Goal: Information Seeking & Learning: Learn about a topic

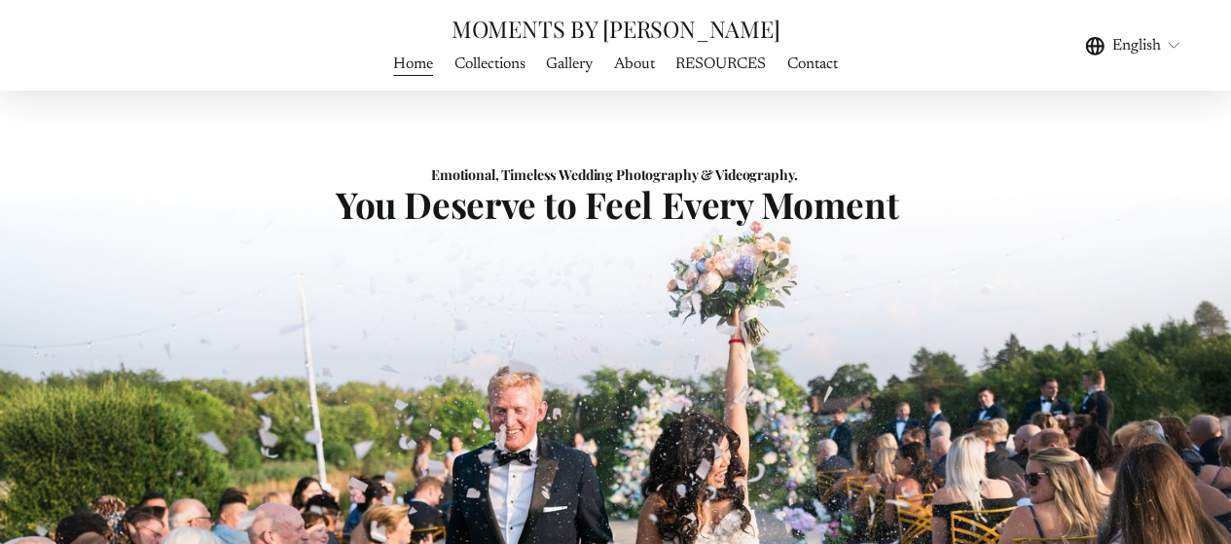
scroll to position [150, 0]
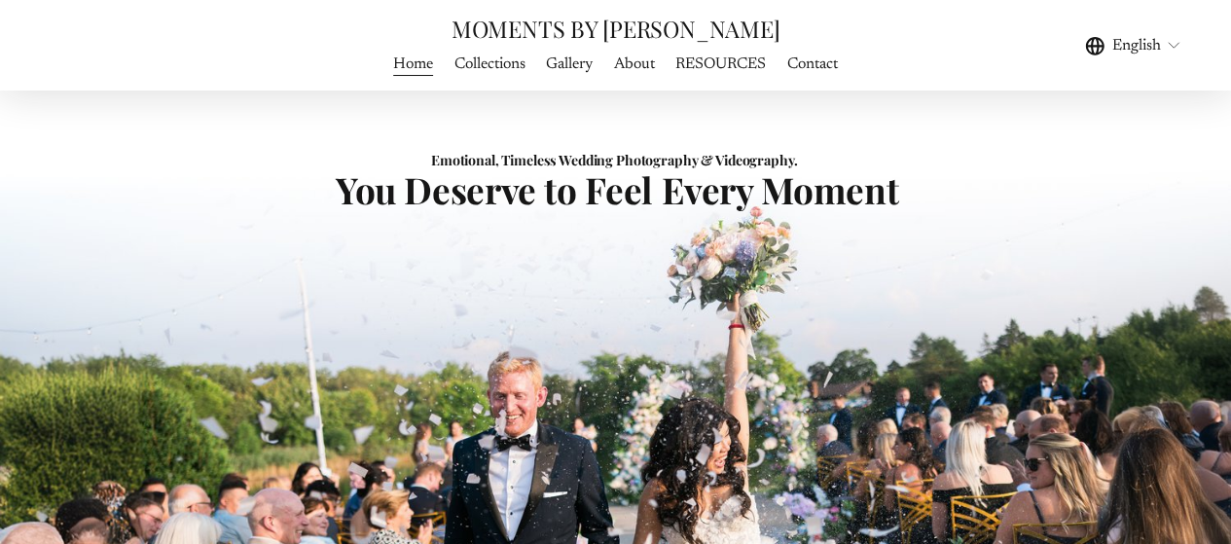
click at [627, 60] on link "About" at bounding box center [634, 64] width 41 height 26
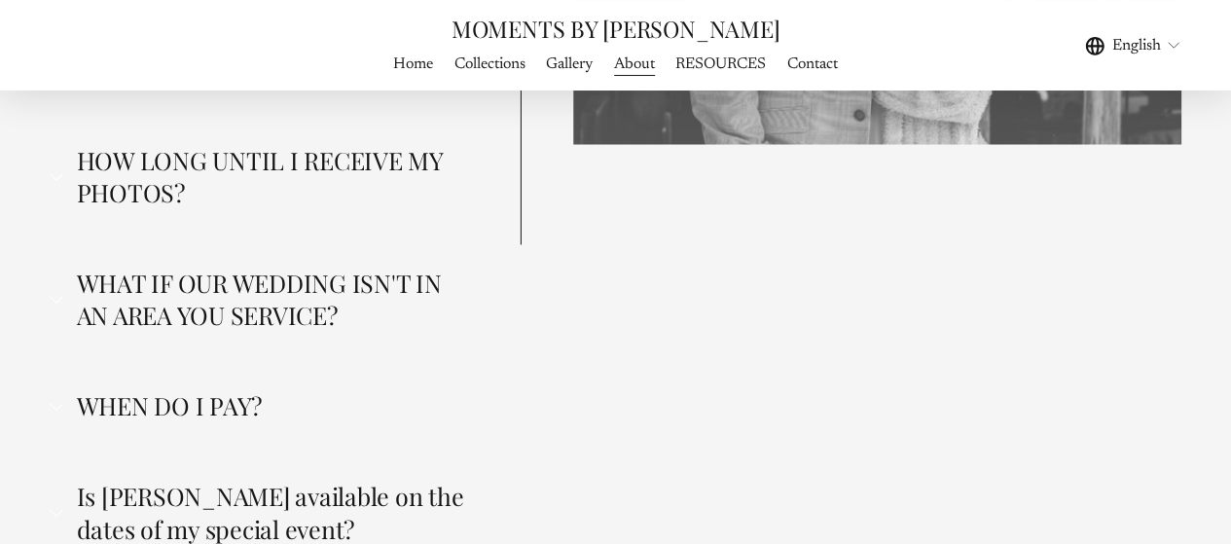
scroll to position [5013, 0]
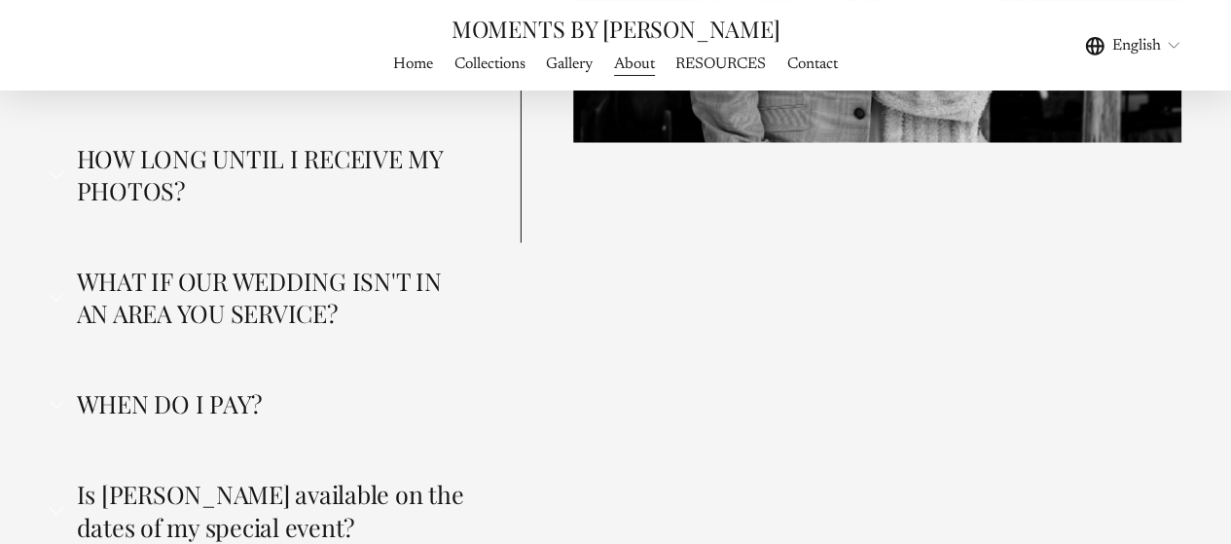
click at [261, 387] on span "WHEN DO I PAY?" at bounding box center [265, 403] width 405 height 32
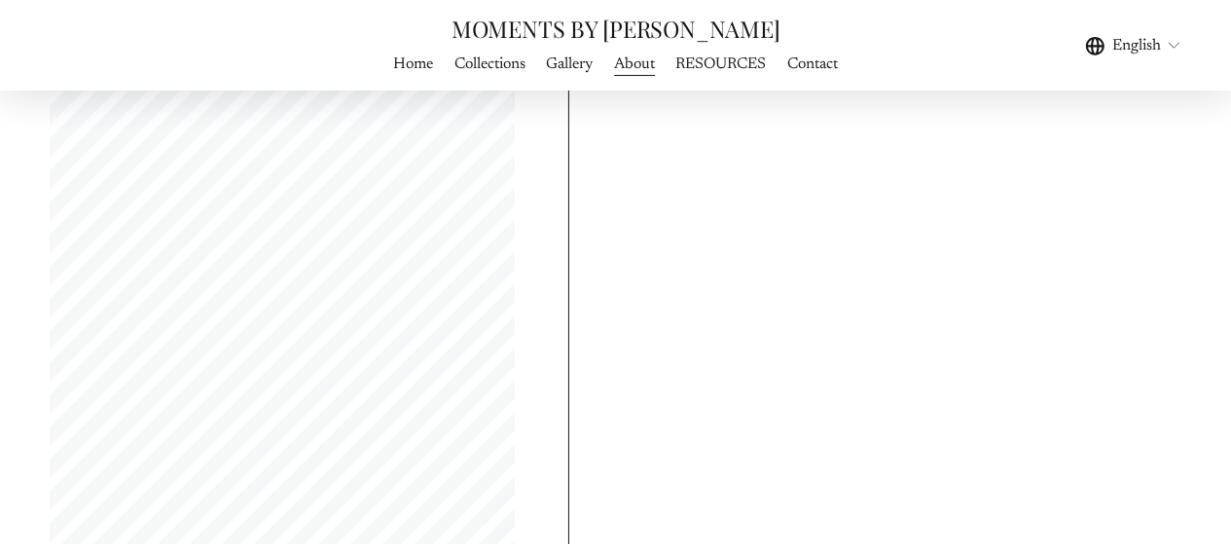
scroll to position [6529, 0]
click at [0, 0] on span "WEDDING PHOTOGRAPHY" at bounding box center [0, 0] width 0 height 0
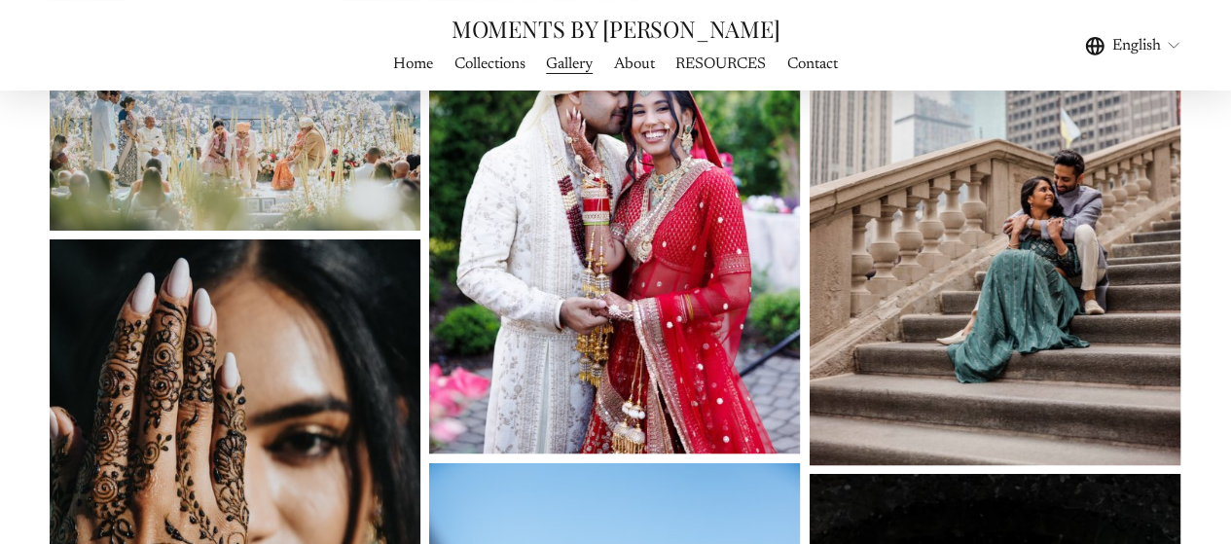
scroll to position [3863, 0]
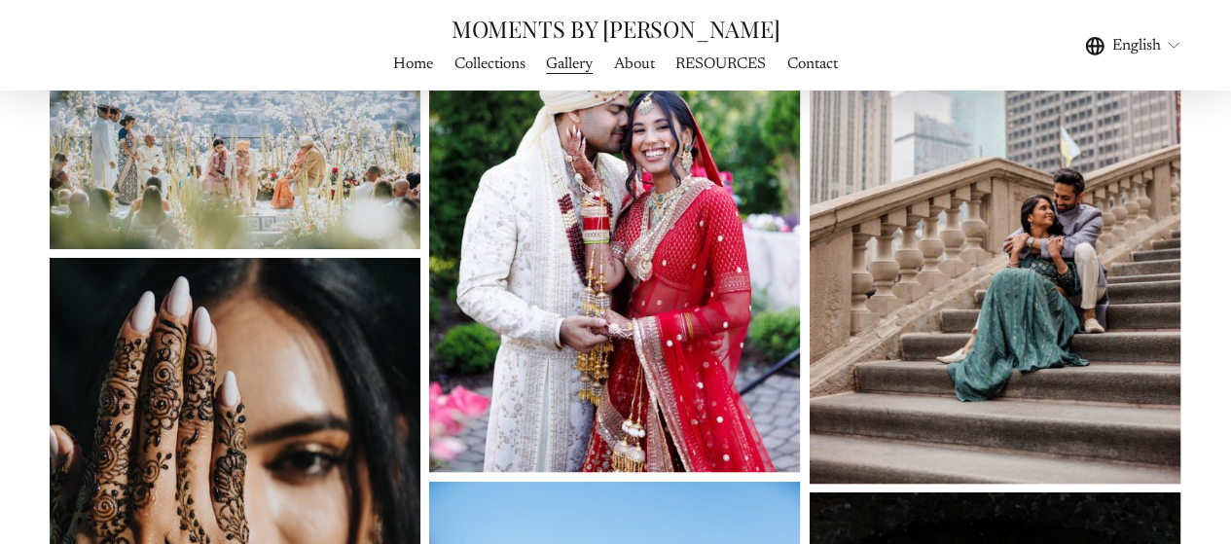
click at [488, 57] on link "Collections" at bounding box center [490, 64] width 71 height 26
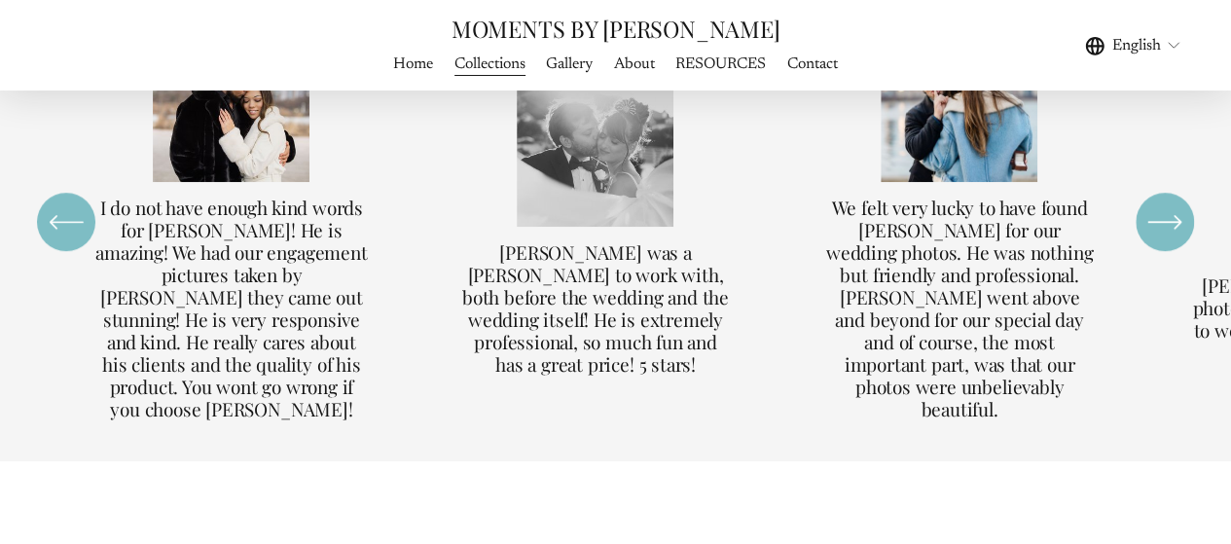
scroll to position [4308, 0]
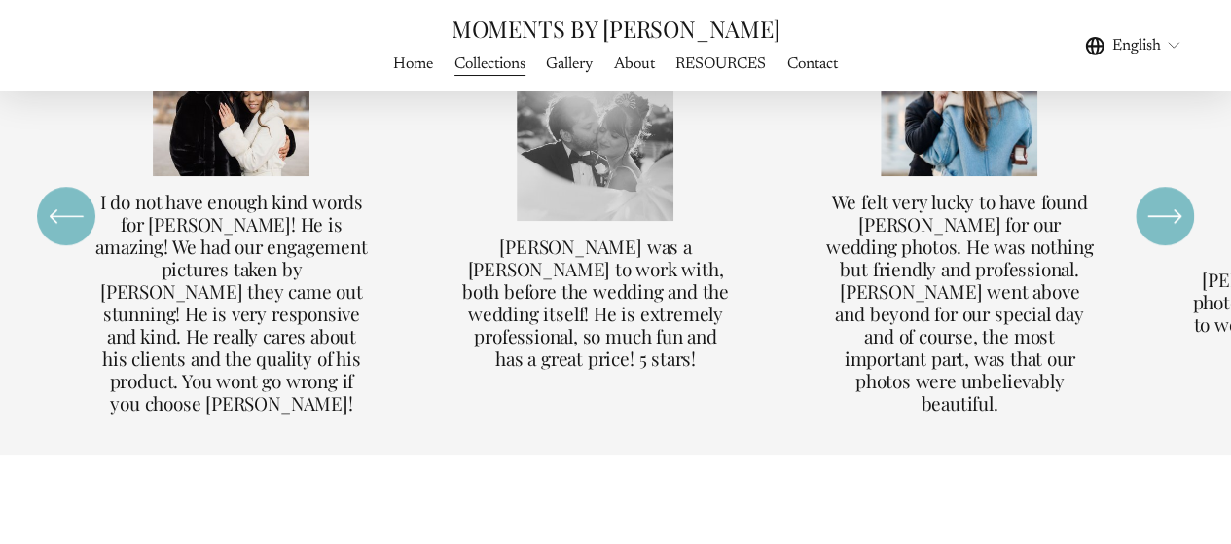
click at [1136, 228] on div "\a \a \a Next\a \a" at bounding box center [1165, 216] width 58 height 58
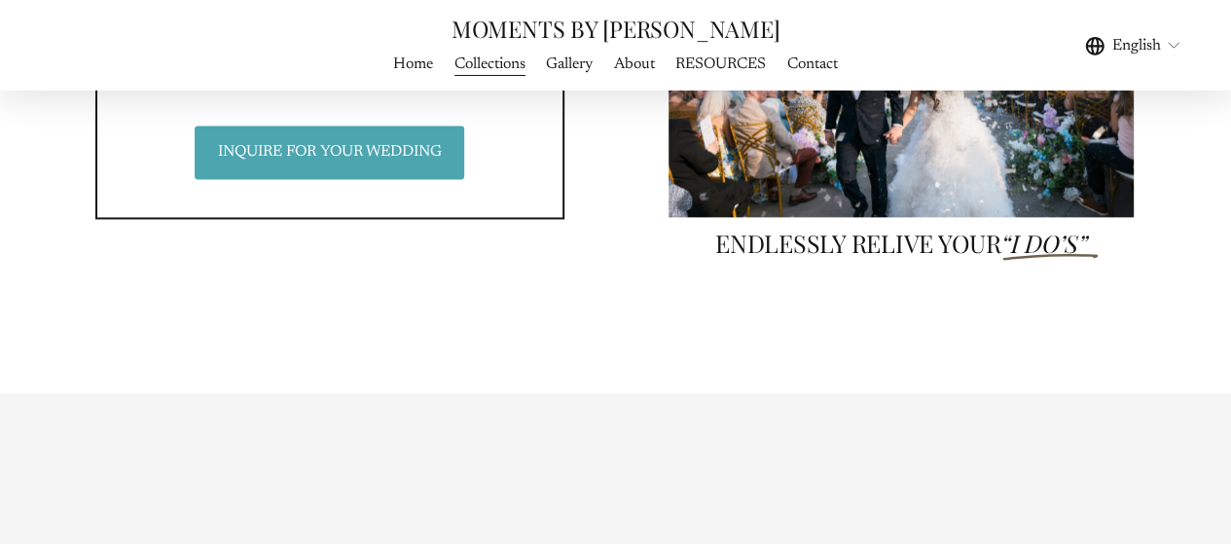
scroll to position [4888, 0]
